Goal: Task Accomplishment & Management: Manage account settings

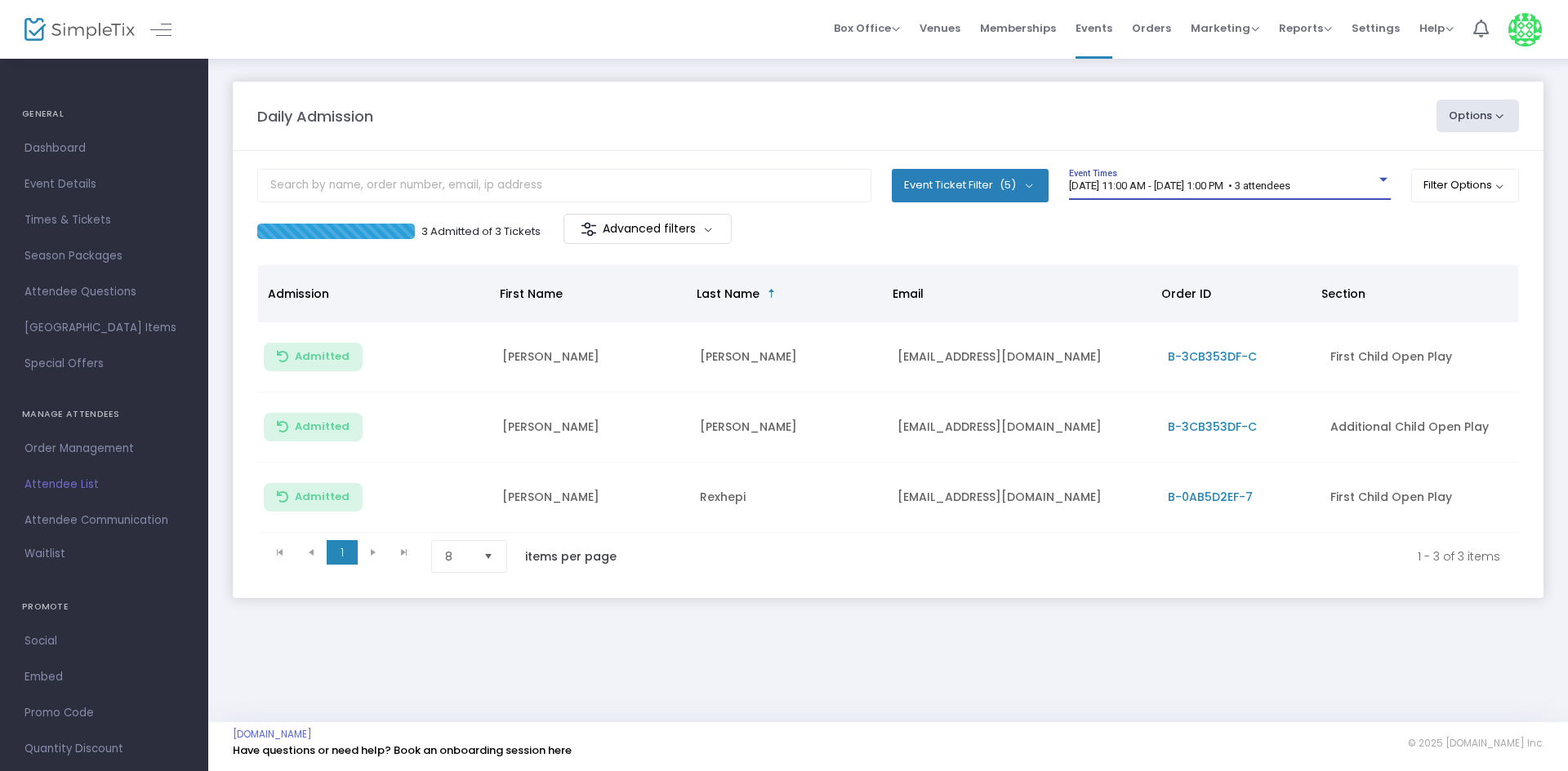
click at [1238, 184] on span "[DATE] 11:00 AM - [DATE] 1:00 PM • 3 attendees" at bounding box center [1179, 186] width 221 height 13
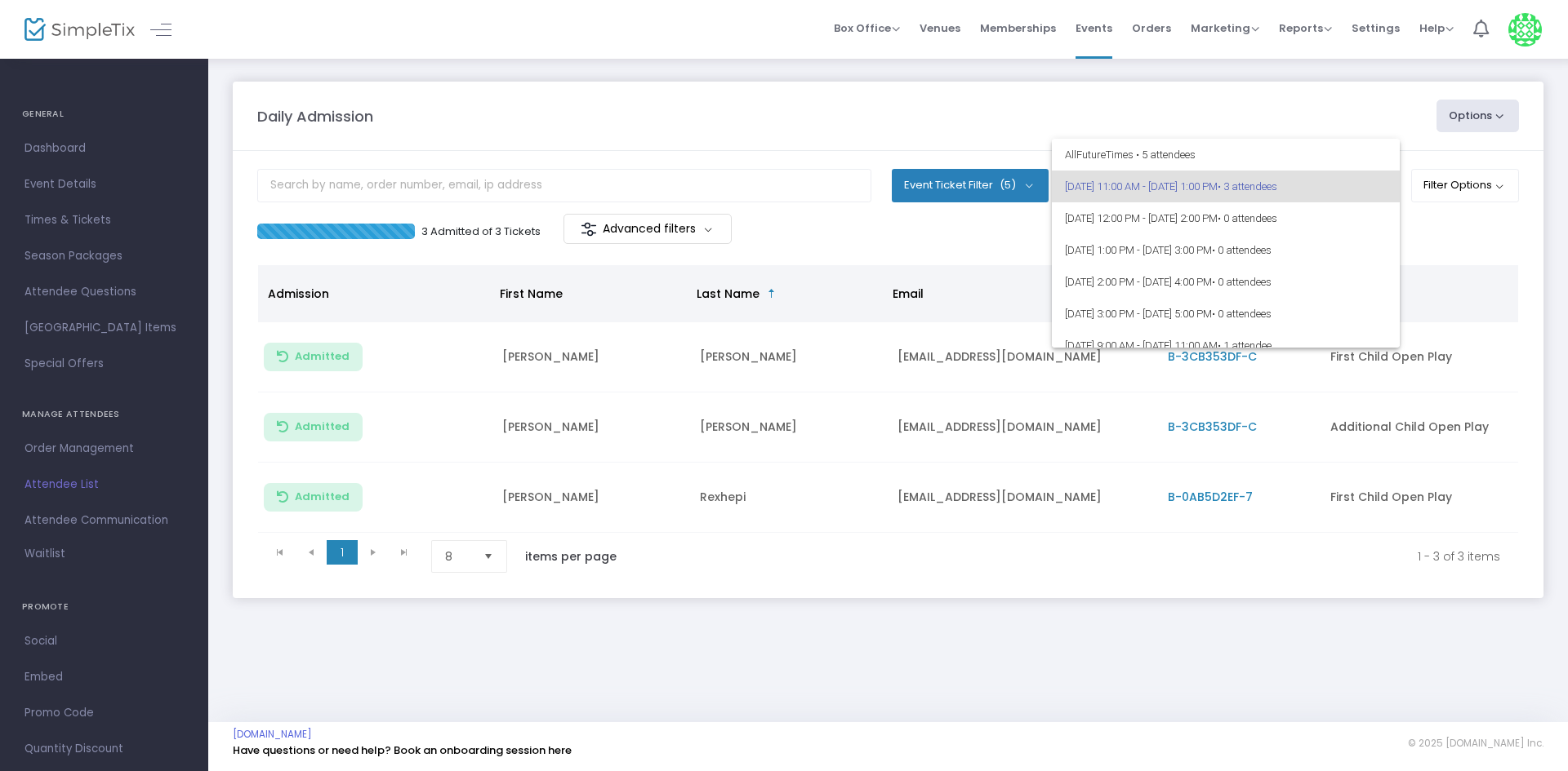
click at [960, 241] on div at bounding box center [784, 385] width 1568 height 771
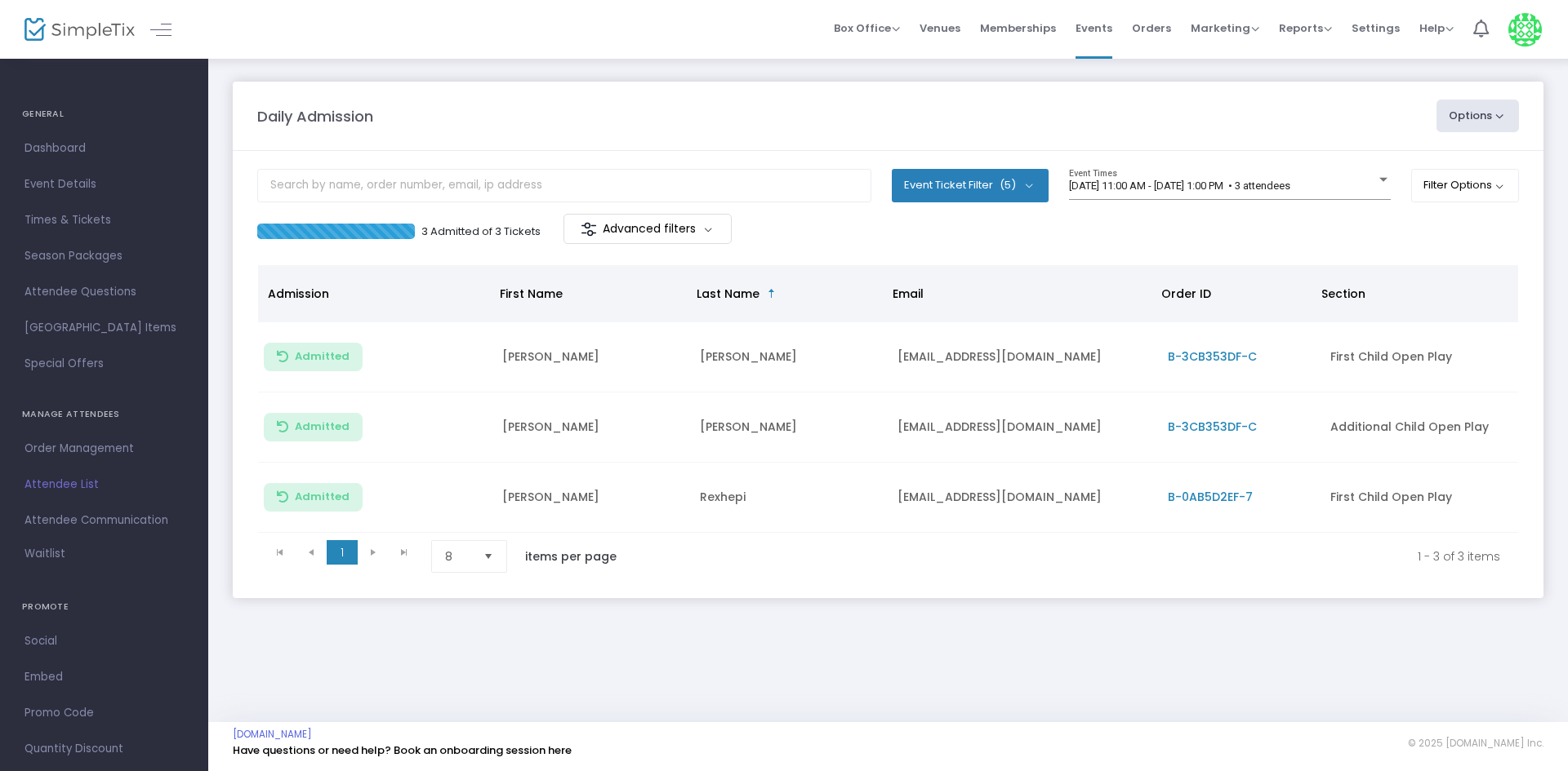
click at [1164, 167] on m-panel-content "Event Ticket Filter (5) Select All First Child Open Play Additional Child Open …" at bounding box center [888, 374] width 1311 height 447
click at [1160, 180] on span "9/15/2025 @ 11:00 AM - 9/15/2025 @ 1:00 PM • 3 attendees" at bounding box center [1179, 186] width 221 height 13
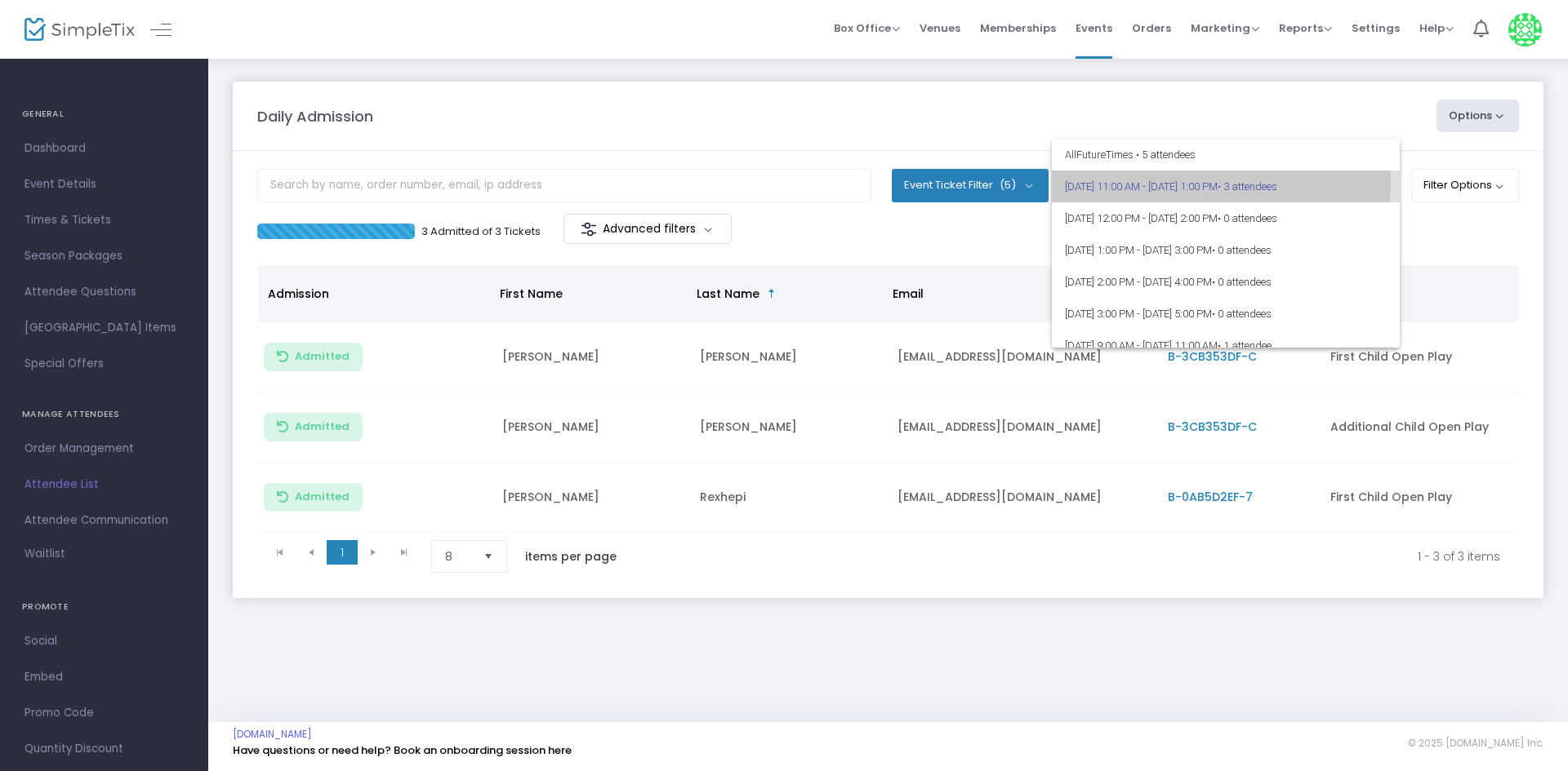
click at [1160, 180] on span "9/15/2025 @ 11:00 AM - 9/15/2025 @ 1:00 PM • 3 attendees" at bounding box center [1226, 186] width 322 height 31
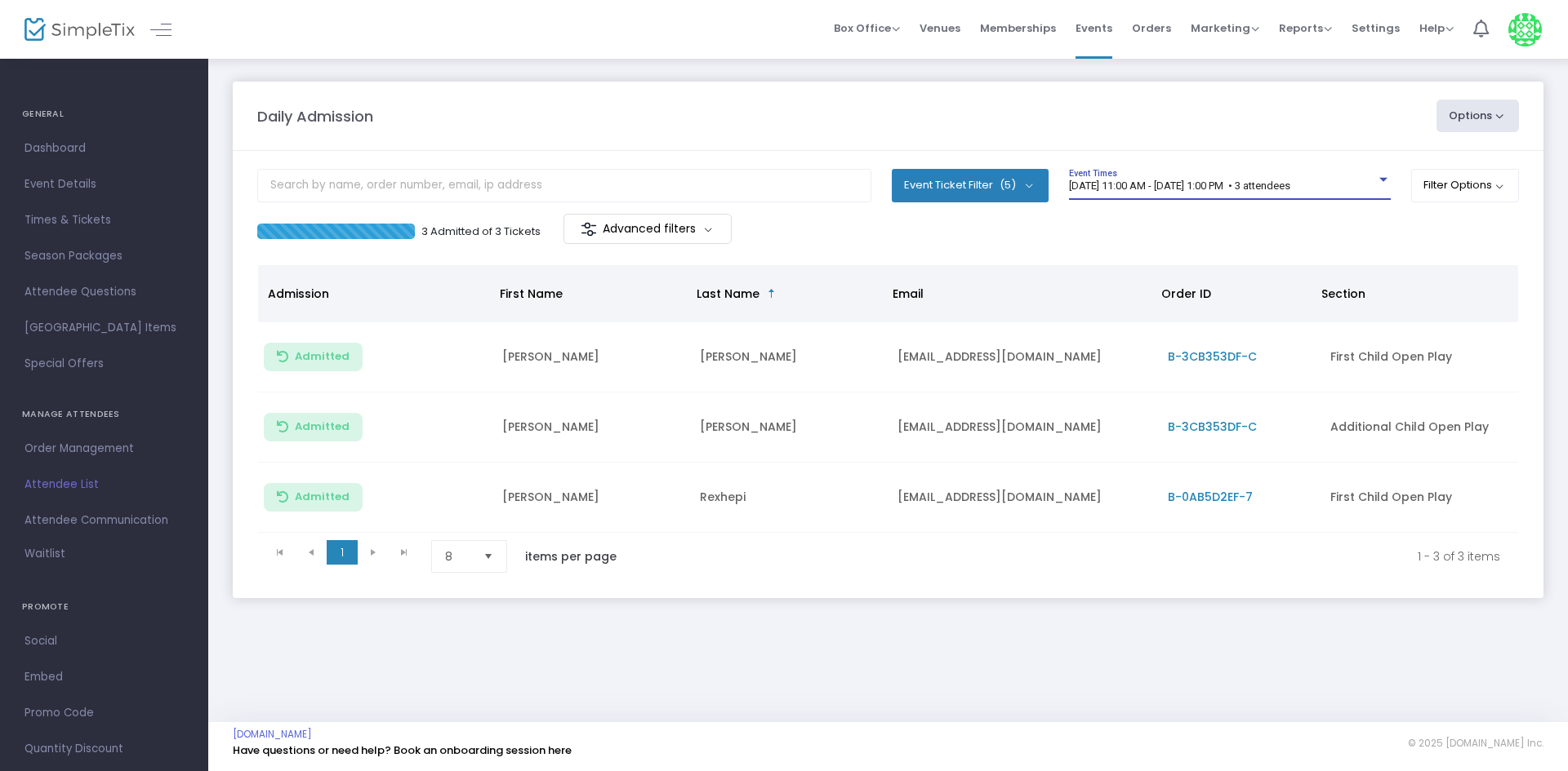
click at [1183, 186] on span "[DATE] 11:00 AM - [DATE] 1:00 PM • 3 attendees" at bounding box center [1179, 186] width 221 height 13
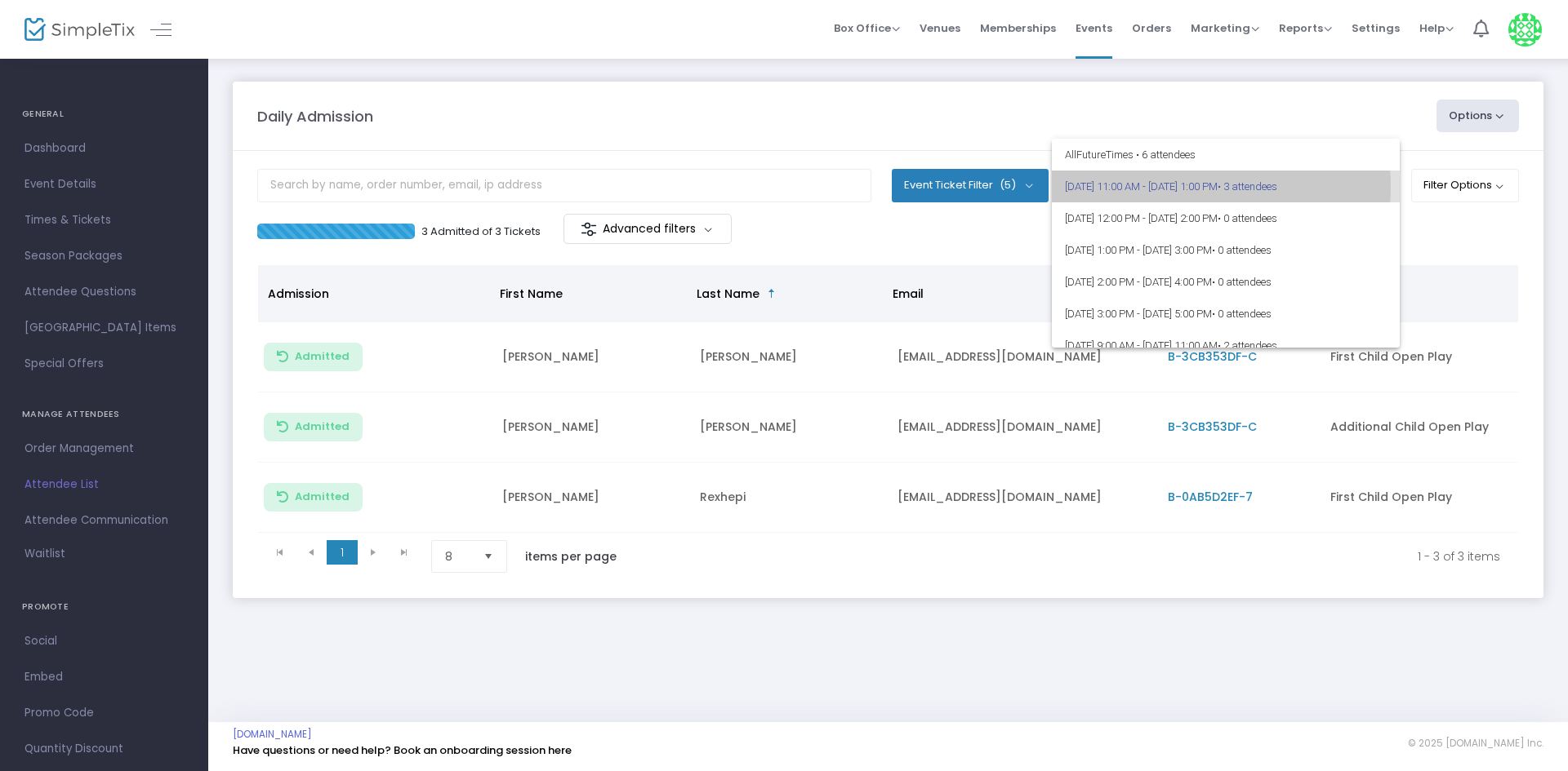
click at [1177, 187] on span "[DATE] 11:00 AM - [DATE] 1:00 PM • 3 attendees" at bounding box center [1226, 186] width 322 height 31
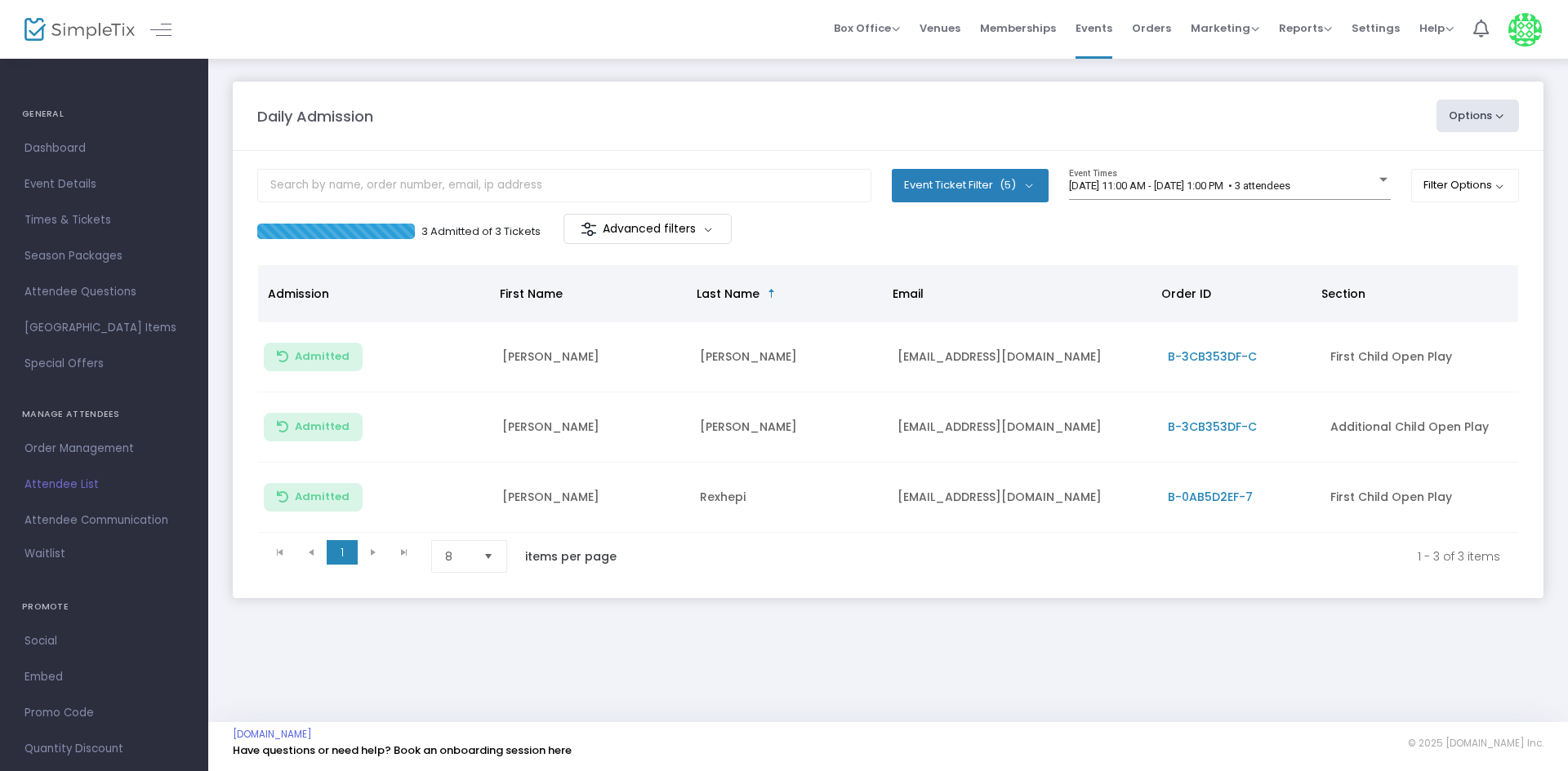
click at [1095, 240] on div "3 Admitted of 3 Tickets Advanced filters" at bounding box center [887, 231] width 1262 height 34
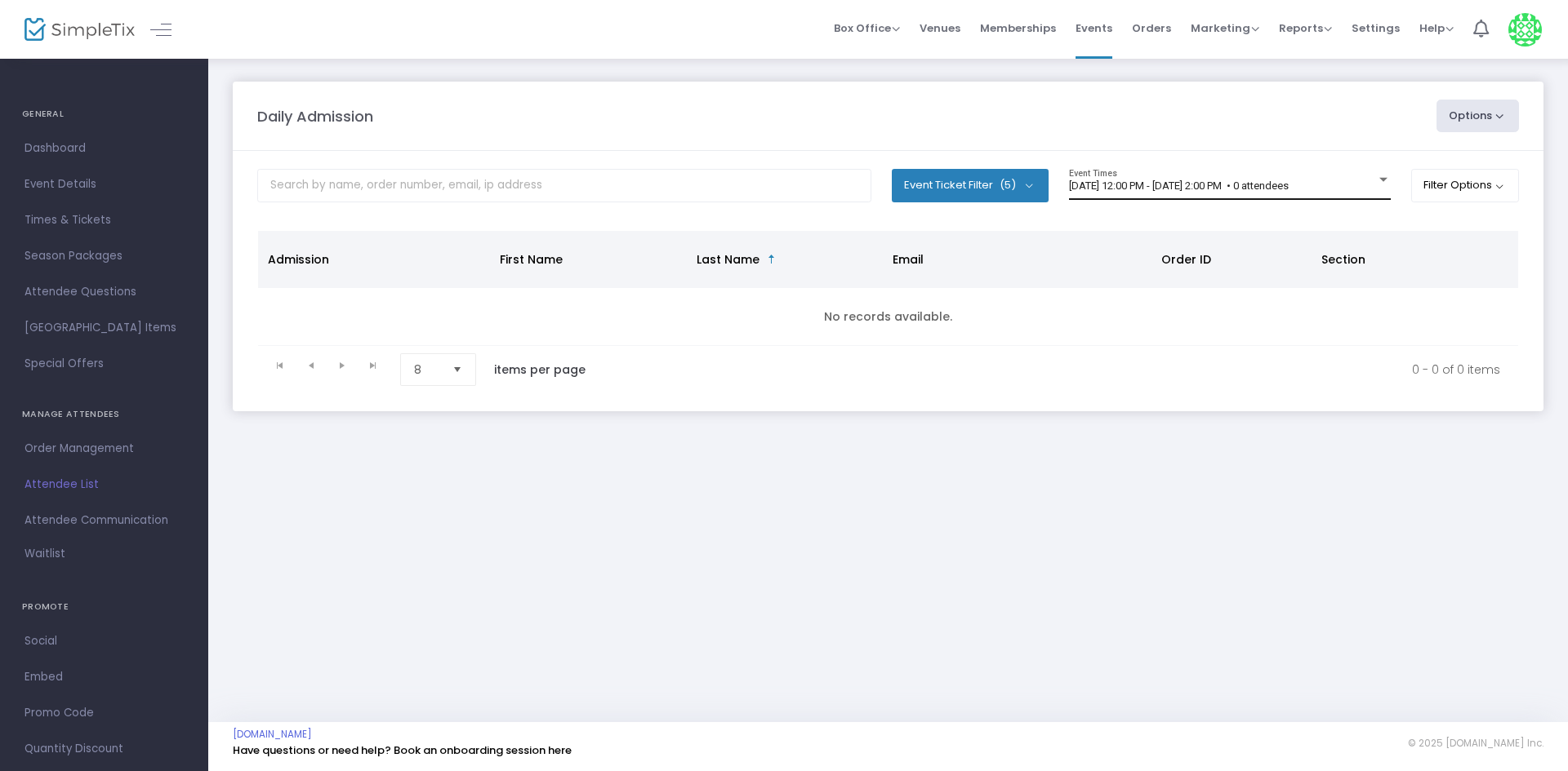
click at [1320, 194] on div "[DATE] 12:00 PM - [DATE] 2:00 PM • 0 attendees Event Times" at bounding box center [1229, 184] width 322 height 31
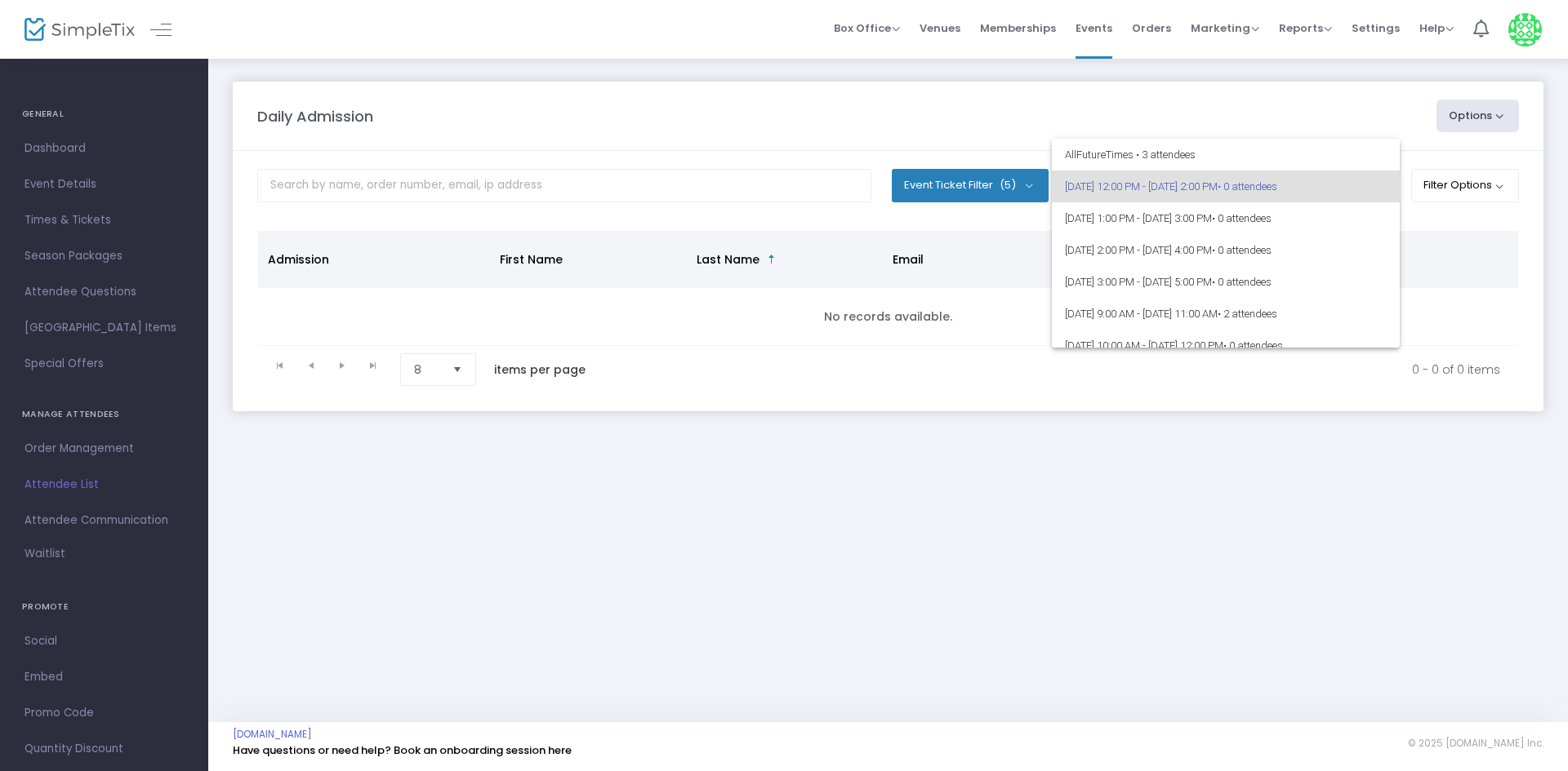
click at [982, 509] on div at bounding box center [784, 385] width 1568 height 771
